Goal: Find specific page/section: Find specific page/section

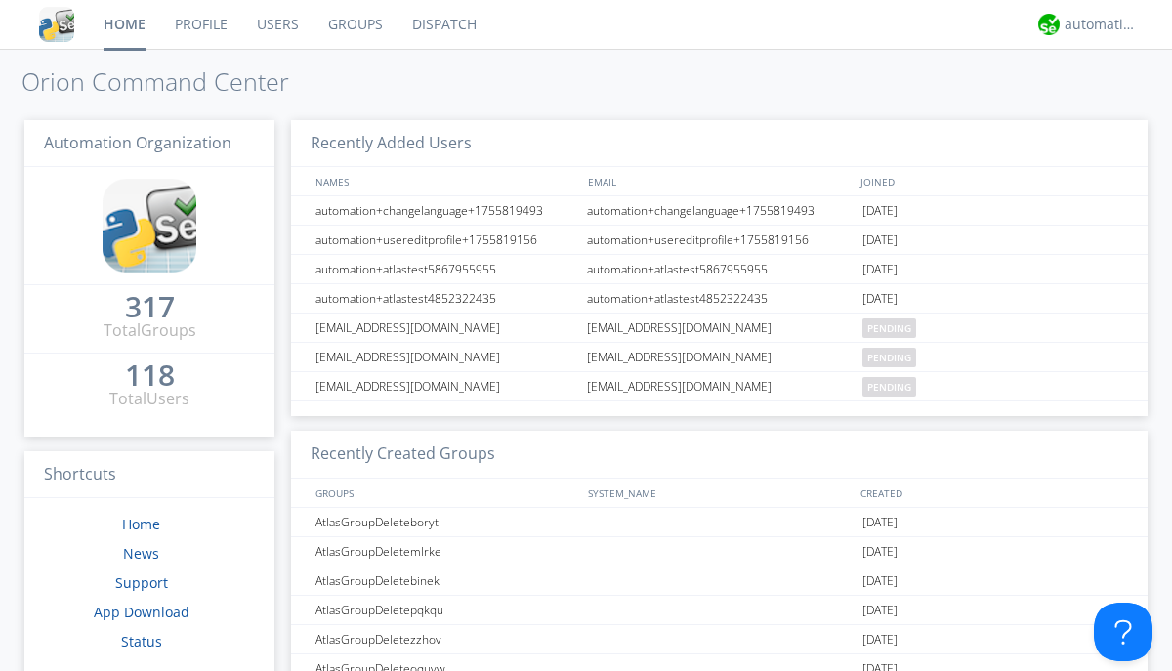
click at [276, 24] on link "Users" at bounding box center [277, 24] width 71 height 49
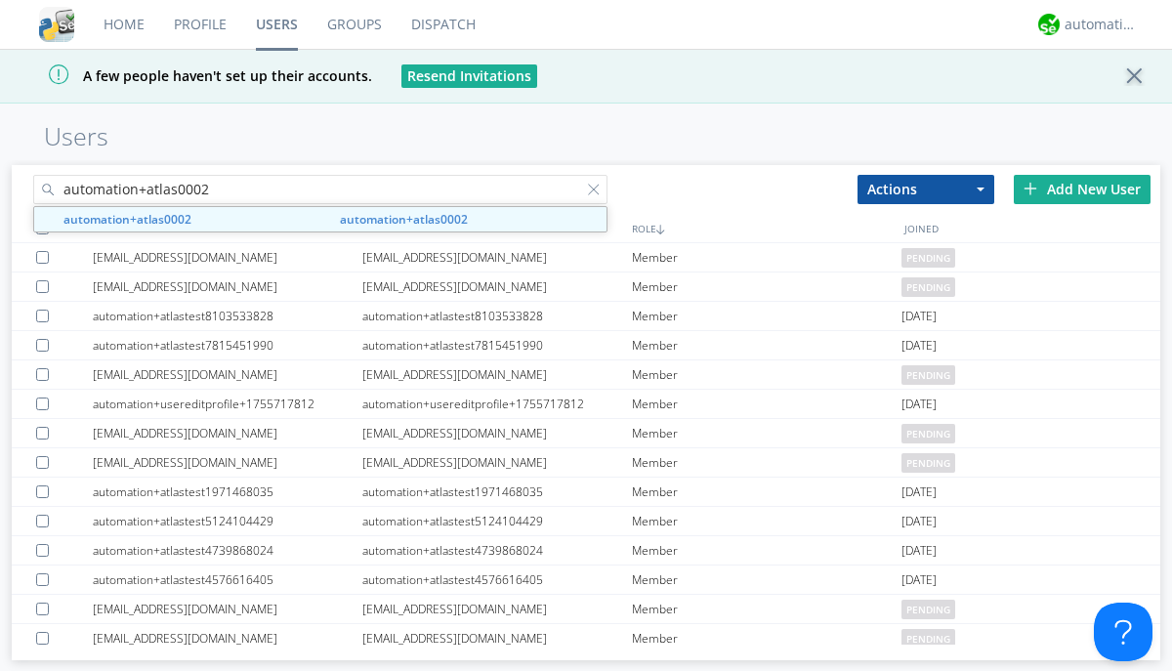
type input "automation+atlas0002"
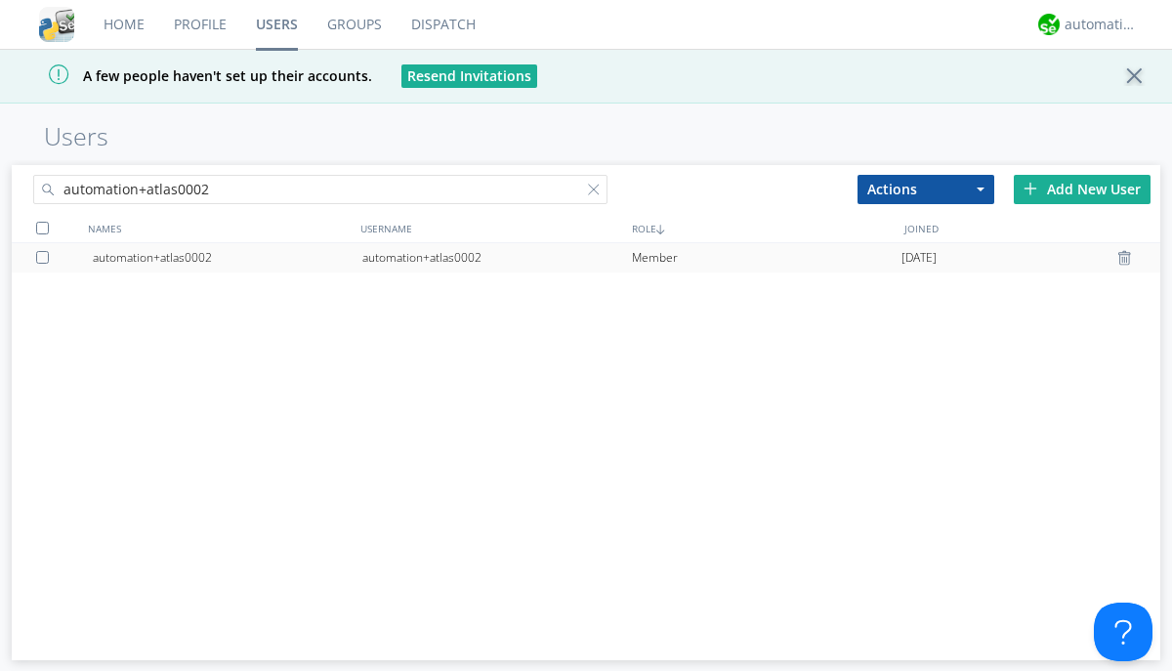
click at [496, 257] on div "automation+atlas0002" at bounding box center [497, 257] width 270 height 29
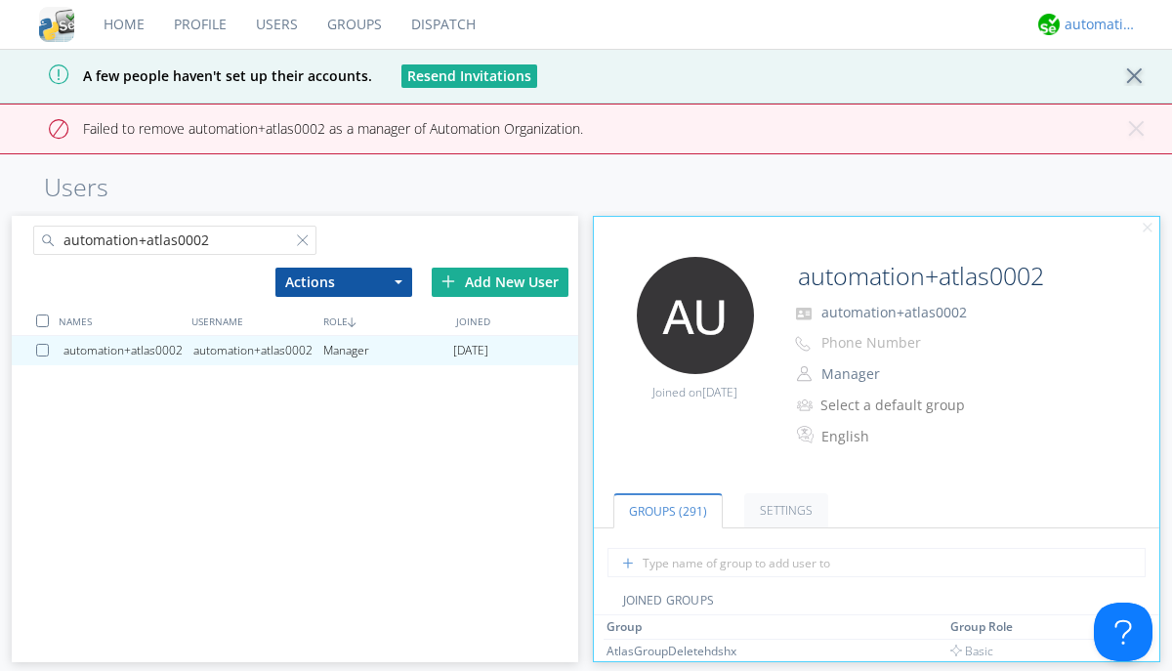
click at [1096, 24] on div "automation+atlas" at bounding box center [1100, 25] width 73 height 20
